Goal: Task Accomplishment & Management: Use online tool/utility

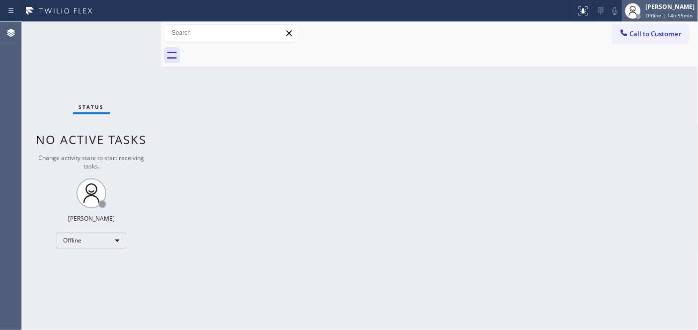
click at [667, 6] on div "[PERSON_NAME]" at bounding box center [670, 6] width 49 height 8
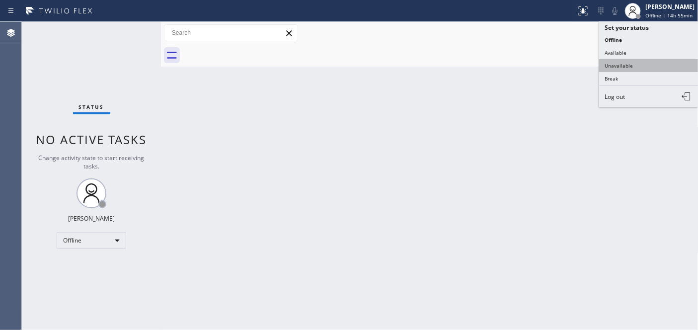
click at [613, 68] on button "Unavailable" at bounding box center [649, 65] width 99 height 13
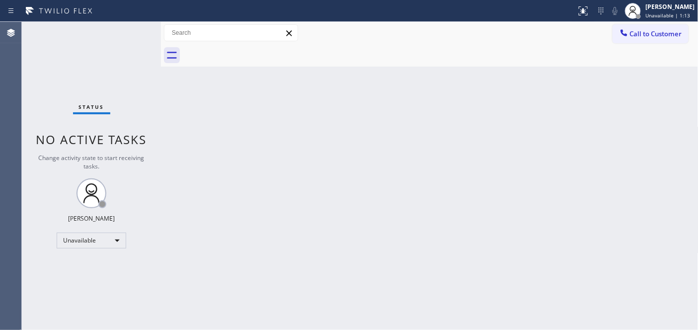
drag, startPoint x: 361, startPoint y: 102, endPoint x: 450, endPoint y: 51, distance: 102.2
click at [361, 102] on div "Back to Dashboard Change Sender ID Customers Technicians Select a contact Outbo…" at bounding box center [430, 176] width 538 height 308
click at [587, 8] on div at bounding box center [588, 7] width 6 height 6
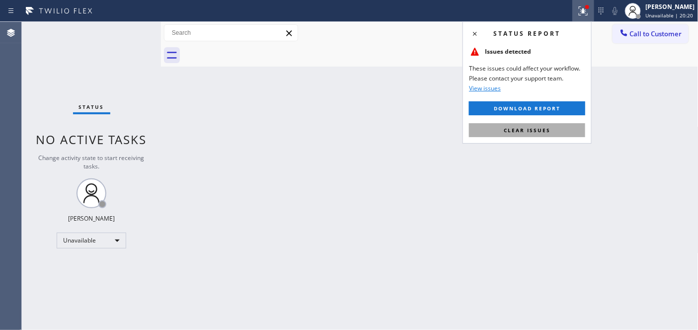
click at [533, 127] on span "Clear issues" at bounding box center [527, 130] width 47 height 7
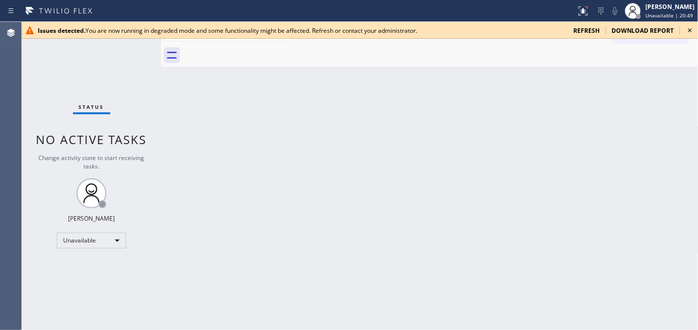
click at [589, 33] on span "refresh" at bounding box center [587, 30] width 26 height 8
click at [584, 17] on button at bounding box center [584, 11] width 22 height 22
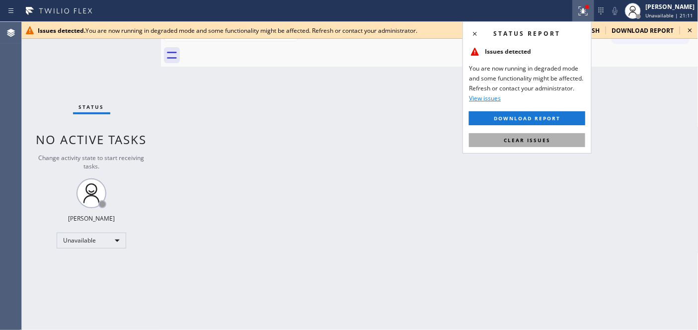
click at [525, 139] on span "Clear issues" at bounding box center [527, 140] width 47 height 7
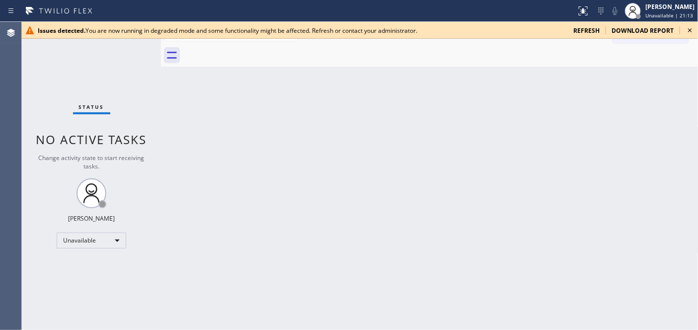
click at [585, 32] on span "refresh" at bounding box center [587, 30] width 26 height 8
click at [698, 218] on div "Back to Dashboard Change Sender ID Customers Technicians Select a contact Outbo…" at bounding box center [430, 176] width 538 height 308
drag, startPoint x: 97, startPoint y: 123, endPoint x: 126, endPoint y: 53, distance: 76.1
click at [97, 123] on div "Status No active tasks Change activity state to start receiving tasks. [PERSON_…" at bounding box center [91, 176] width 139 height 308
drag, startPoint x: 198, startPoint y: 58, endPoint x: 192, endPoint y: 52, distance: 8.5
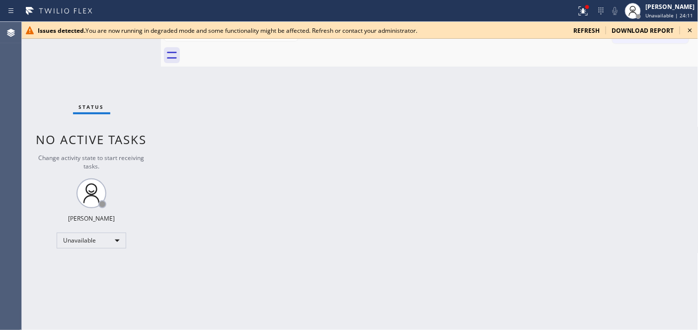
click at [197, 58] on div at bounding box center [441, 55] width 516 height 22
